Goal: Information Seeking & Learning: Learn about a topic

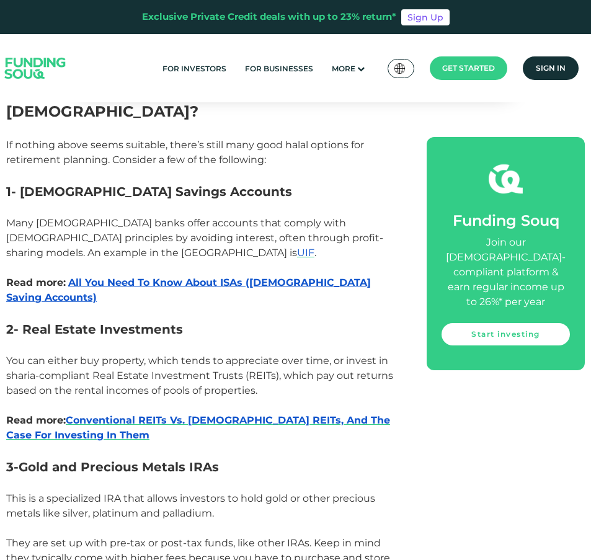
scroll to position [2954, 0]
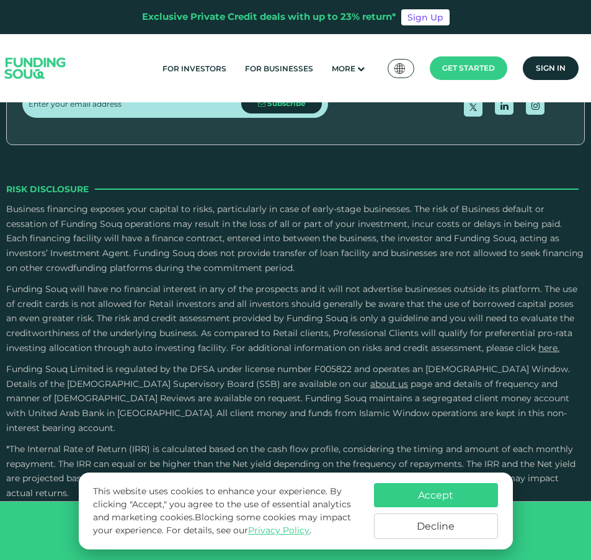
scroll to position [2851, 0]
drag, startPoint x: 326, startPoint y: 200, endPoint x: 374, endPoint y: 193, distance: 48.2
drag, startPoint x: 296, startPoint y: 183, endPoint x: 335, endPoint y: 172, distance: 41.2
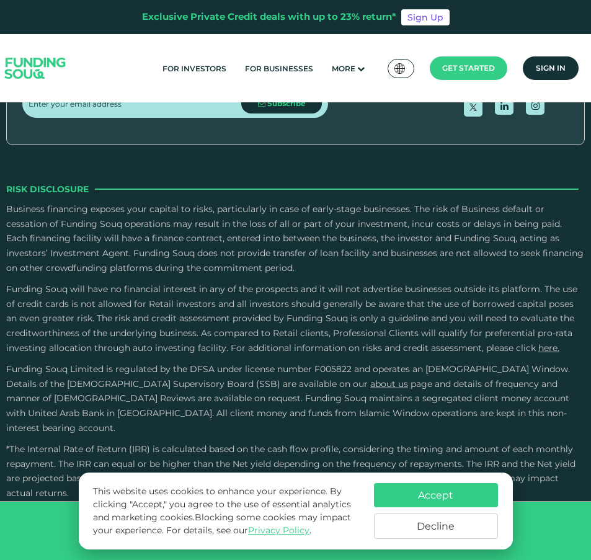
drag, startPoint x: 313, startPoint y: 174, endPoint x: 305, endPoint y: 179, distance: 9.5
drag, startPoint x: 325, startPoint y: 179, endPoint x: 227, endPoint y: 180, distance: 97.9
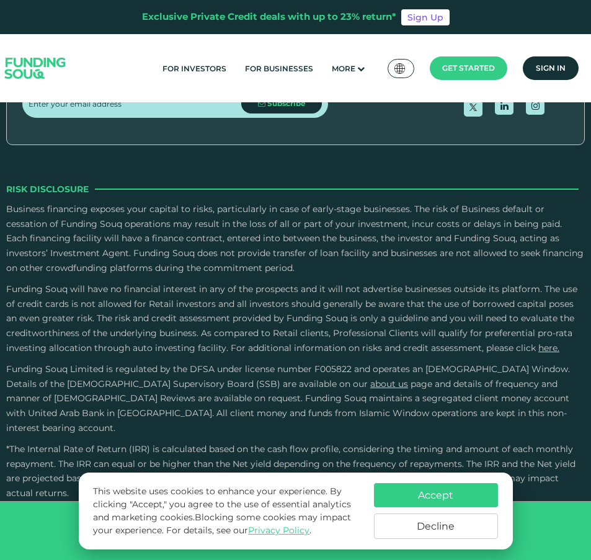
type tc-range-slider "5"
drag, startPoint x: 251, startPoint y: 177, endPoint x: 341, endPoint y: 176, distance: 89.9
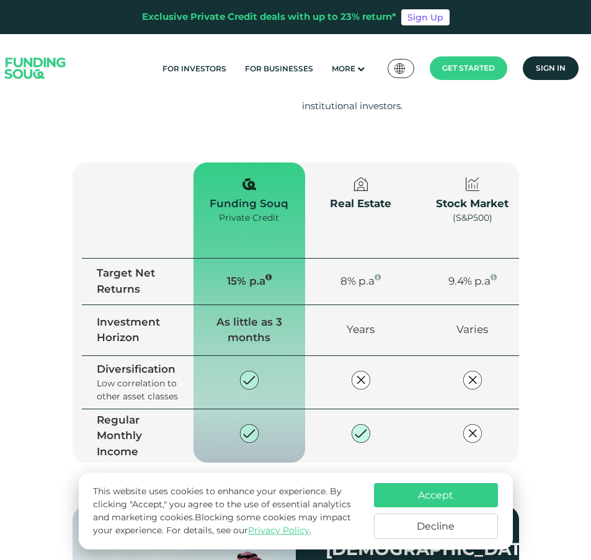
scroll to position [744, 0]
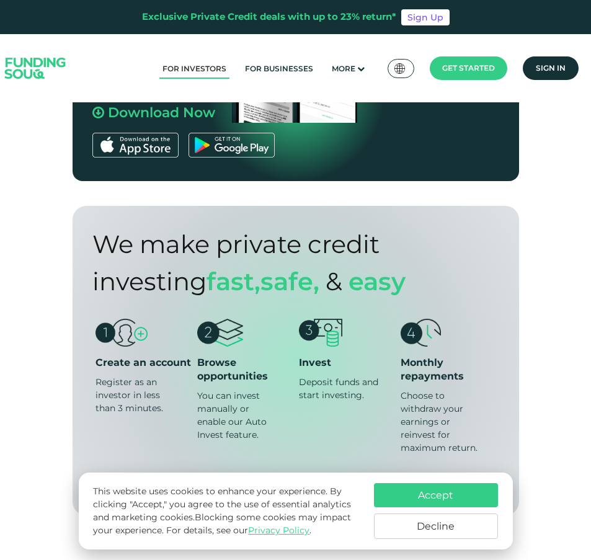
click at [213, 79] on ul "For Investors For Businesses More About Us How It Works" at bounding box center [369, 68] width 432 height 25
click at [211, 74] on link "For Investors" at bounding box center [194, 68] width 70 height 20
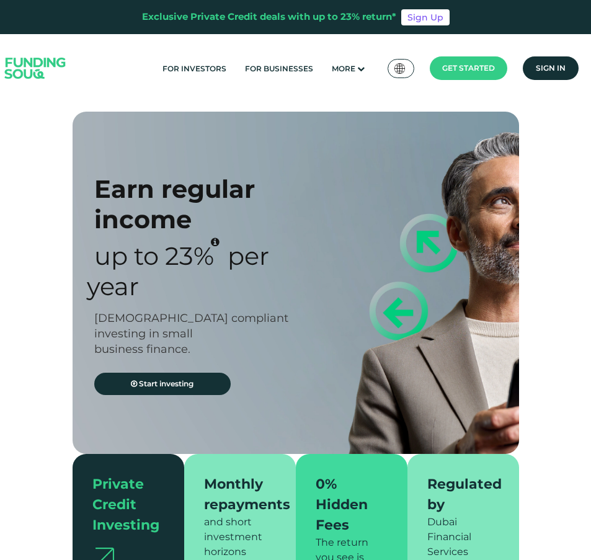
type tc-range-slider "4"
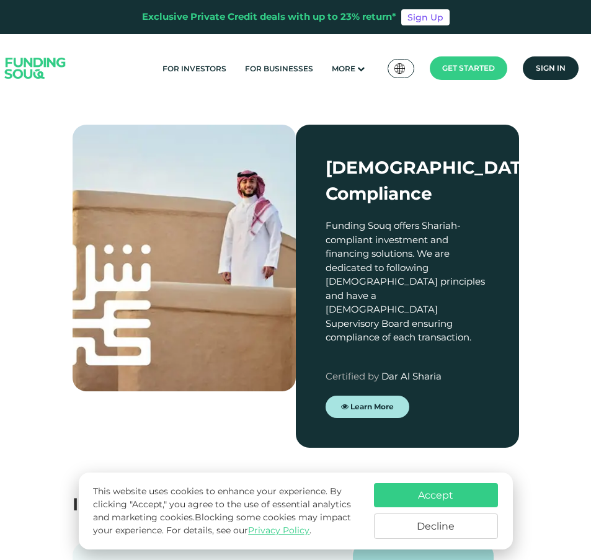
scroll to position [1116, 0]
